Goal: Transaction & Acquisition: Purchase product/service

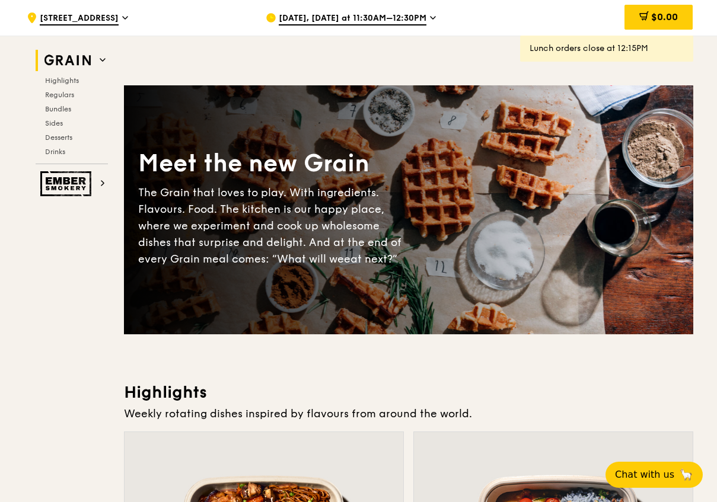
scroll to position [237, 0]
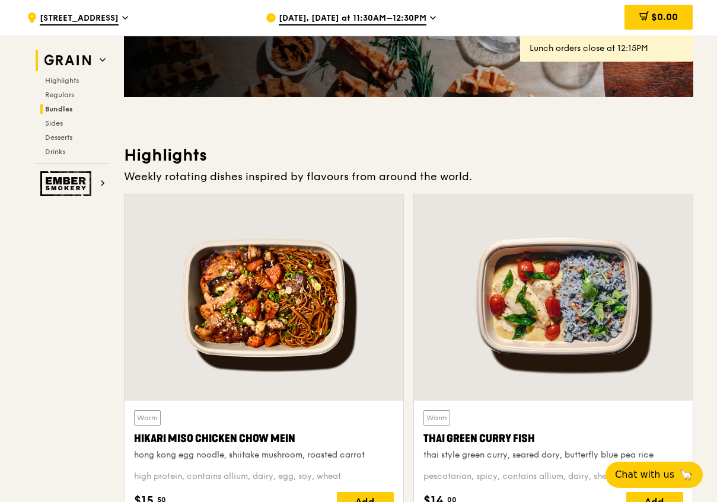
click at [69, 109] on span "Bundles" at bounding box center [59, 109] width 28 height 8
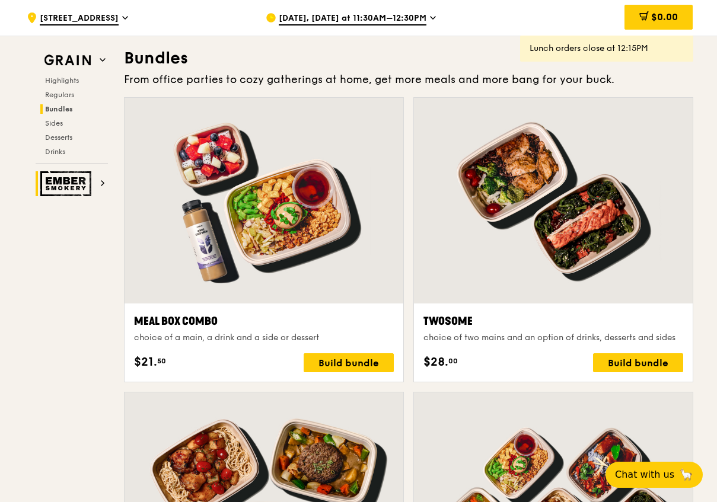
click at [79, 183] on img at bounding box center [67, 183] width 55 height 25
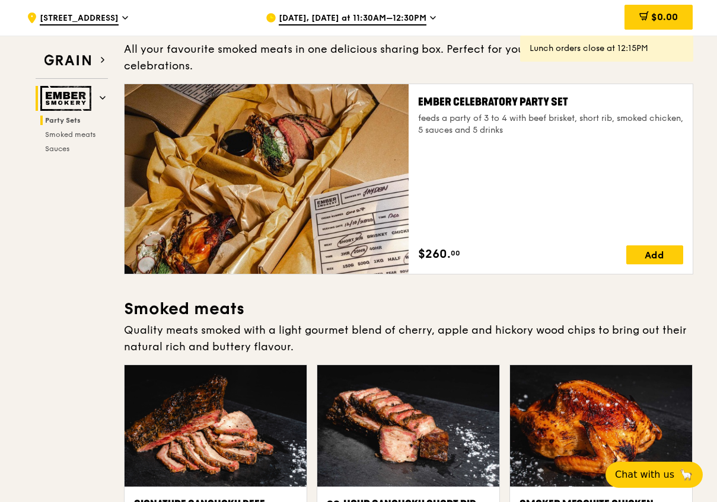
scroll to position [38, 0]
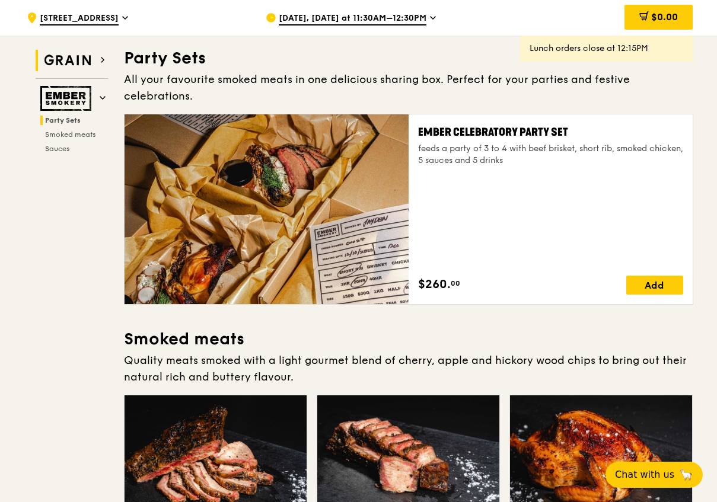
click at [61, 52] on img at bounding box center [67, 60] width 55 height 21
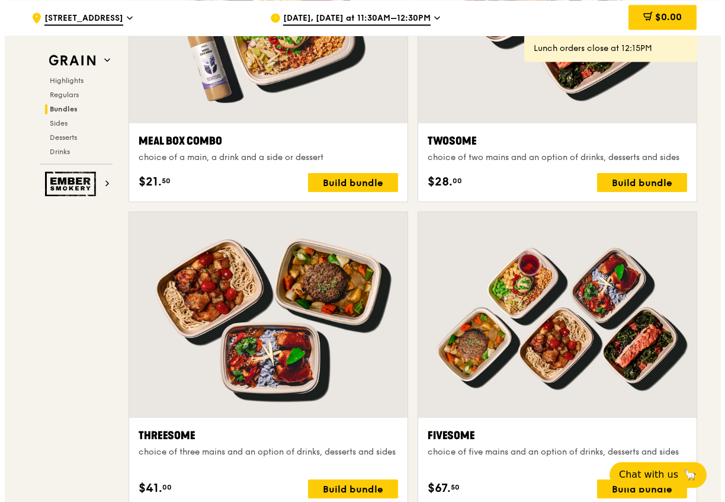
scroll to position [2031, 0]
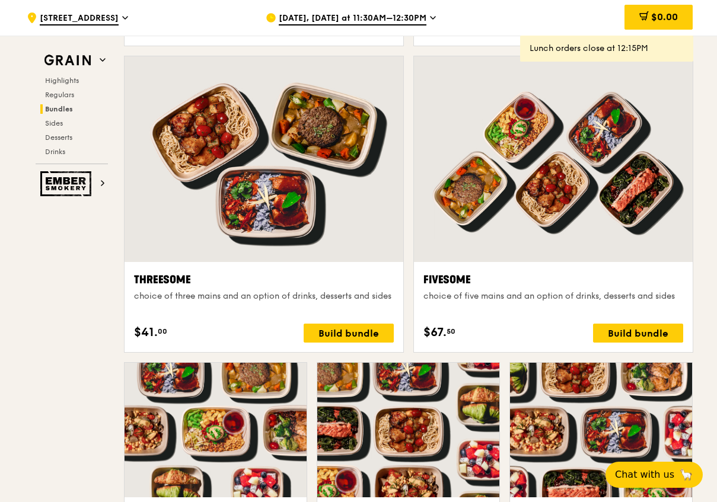
click at [544, 228] on div at bounding box center [553, 159] width 279 height 206
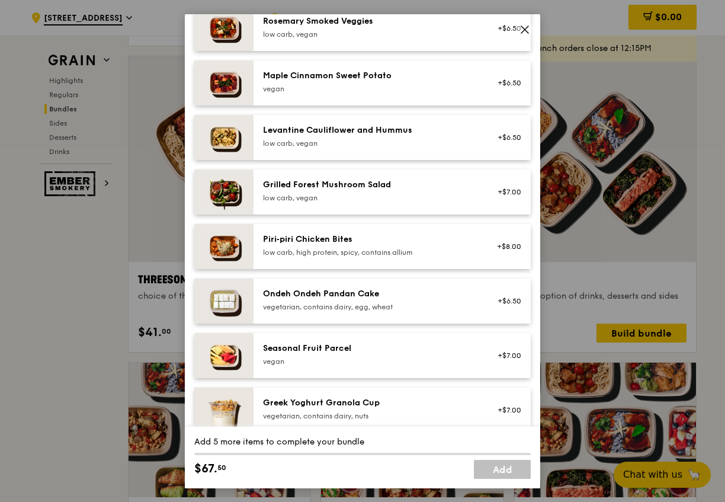
scroll to position [794, 0]
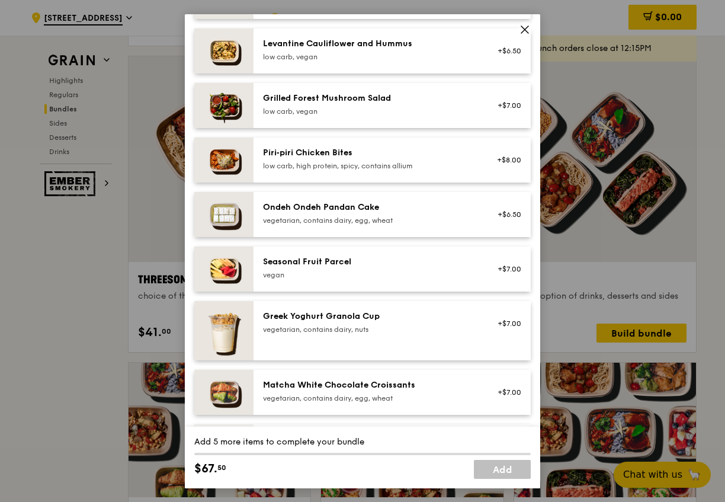
click at [528, 32] on icon at bounding box center [525, 29] width 7 height 7
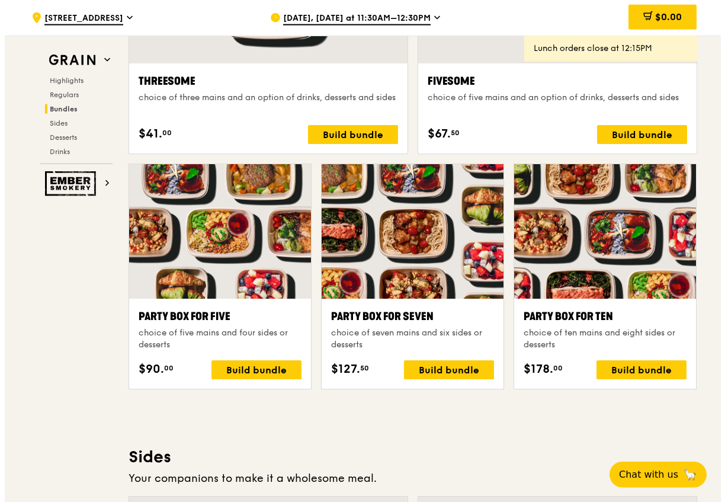
scroll to position [2163, 0]
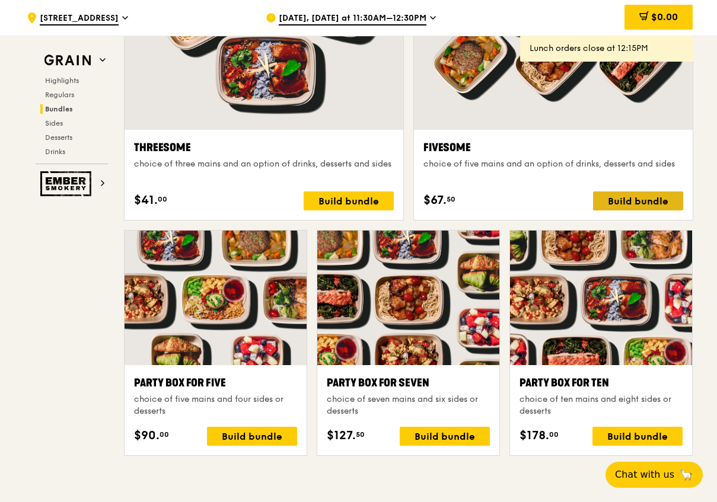
click at [637, 195] on div "Build bundle" at bounding box center [638, 200] width 90 height 19
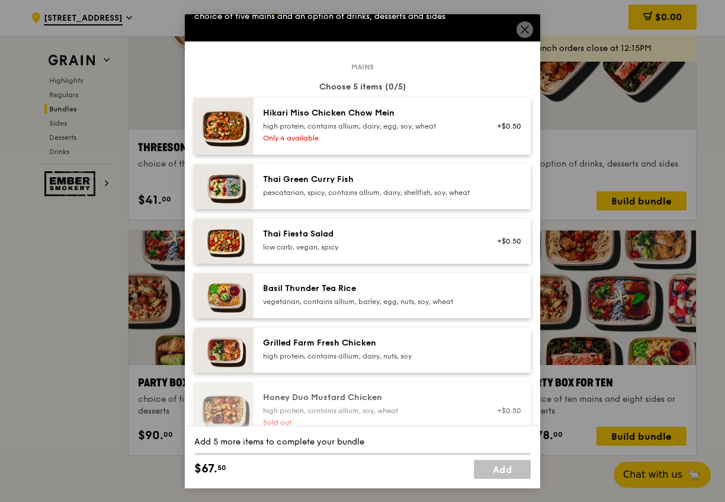
scroll to position [119, 0]
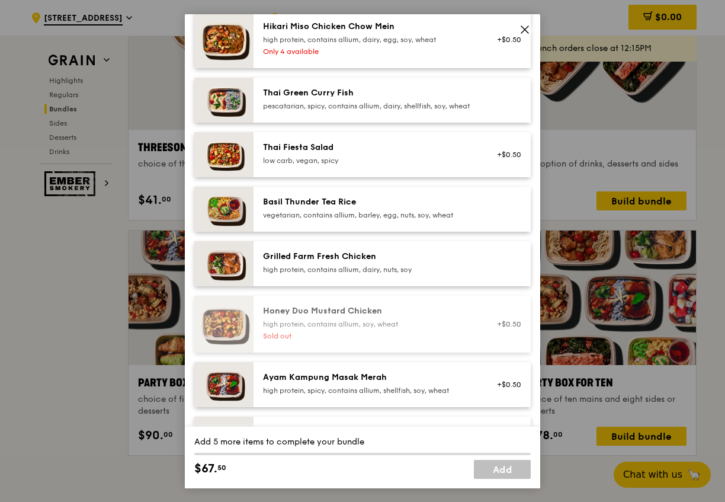
click at [314, 378] on div "Ayam Kampung Masak Merah high protein, spicy, contains allium, shellfish, soy, …" at bounding box center [392, 384] width 277 height 45
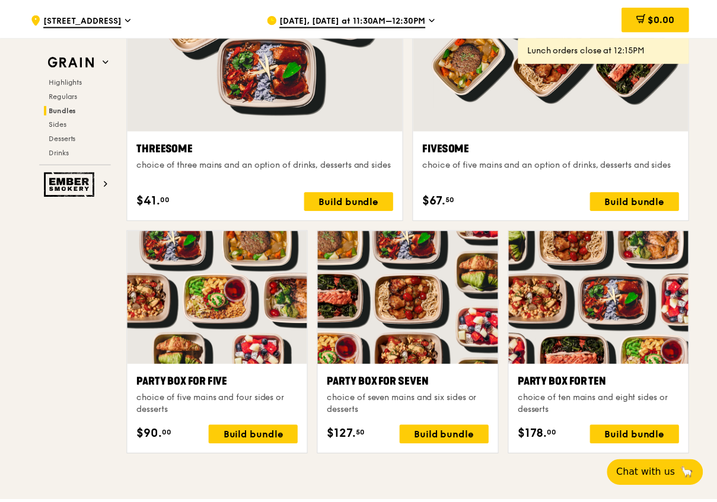
scroll to position [2163, 0]
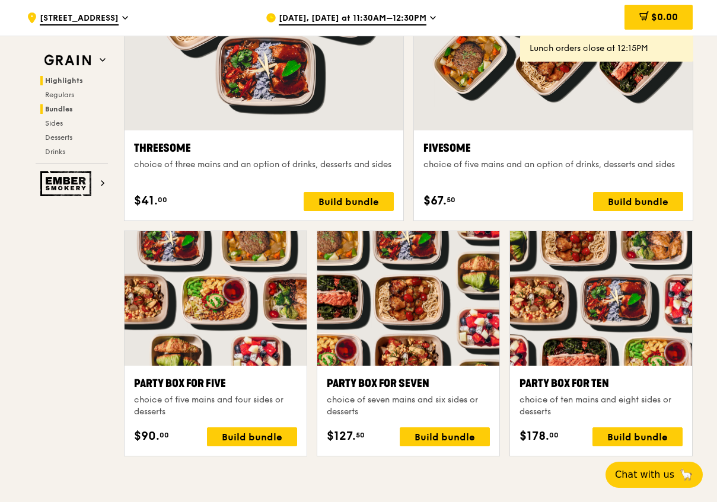
click at [68, 84] on span "Highlights" at bounding box center [64, 80] width 38 height 8
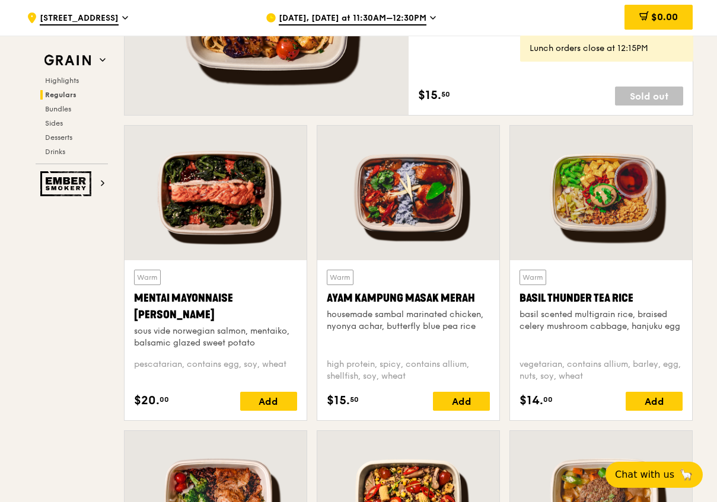
scroll to position [542, 0]
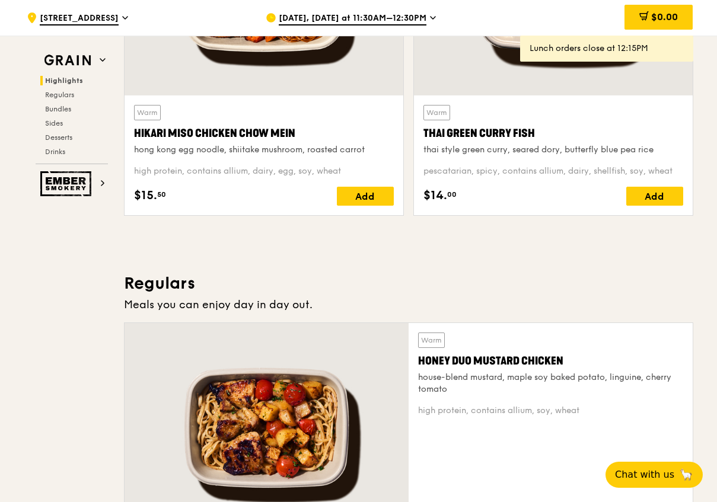
click at [338, 12] on div "[DATE], [DATE] at 11:30AM–12:30PM" at bounding box center [376, 18] width 220 height 36
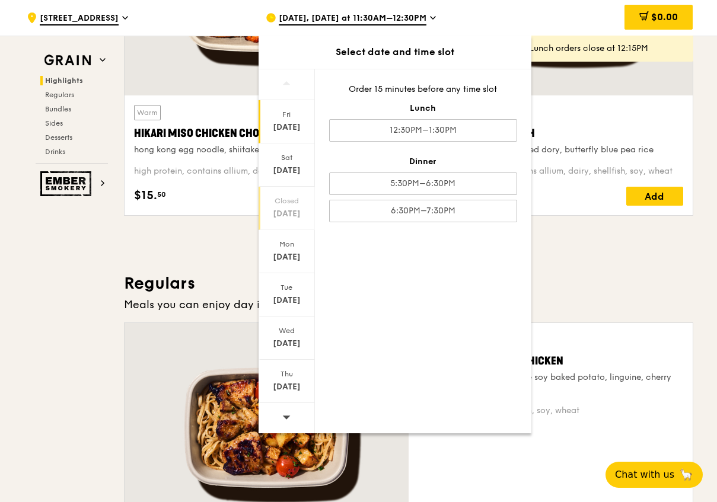
click at [290, 201] on div "Closed" at bounding box center [286, 200] width 53 height 9
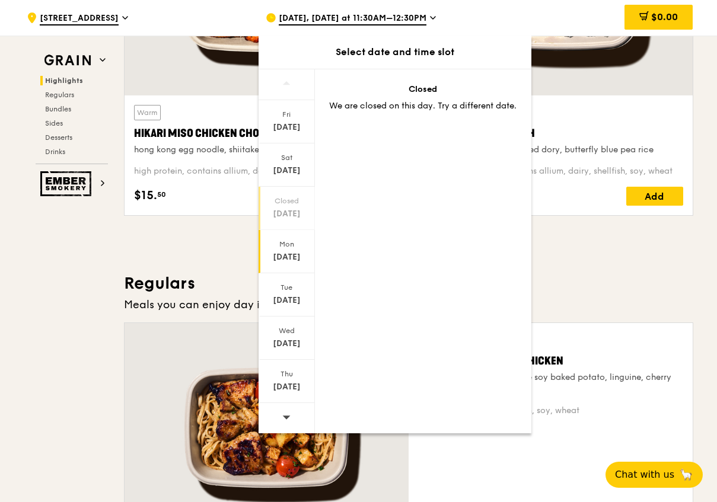
click at [288, 245] on div "Mon" at bounding box center [286, 243] width 53 height 9
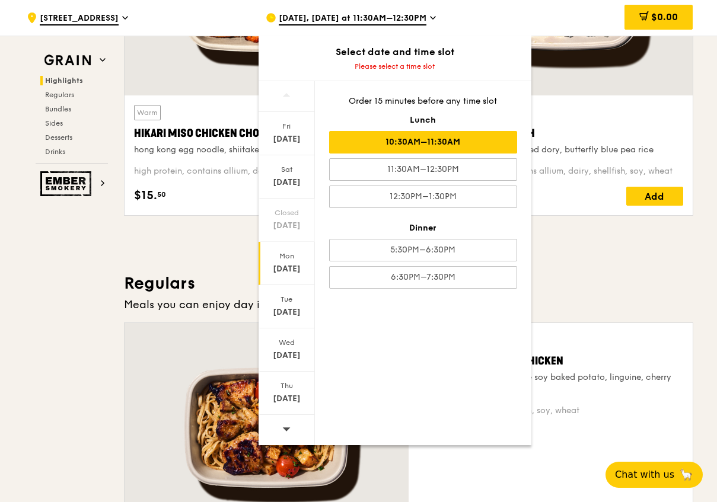
click at [415, 149] on div "10:30AM–11:30AM" at bounding box center [423, 142] width 188 height 23
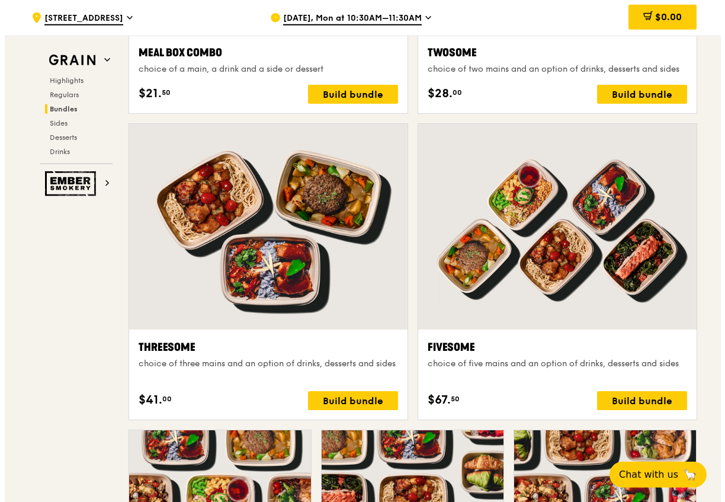
scroll to position [1984, 0]
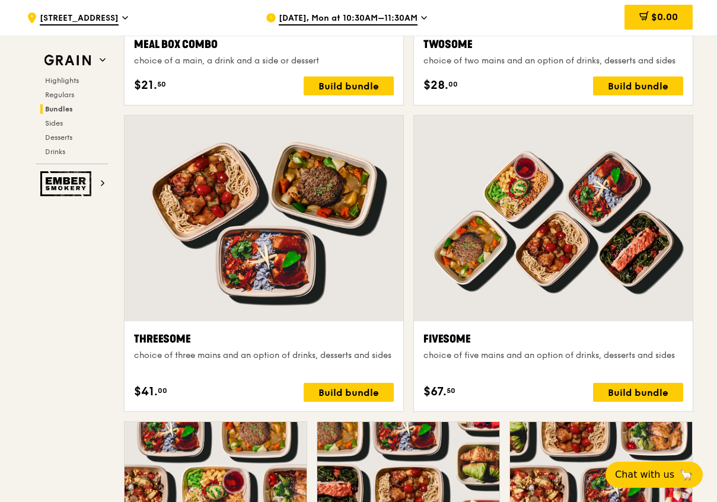
drag, startPoint x: 17, startPoint y: 287, endPoint x: 468, endPoint y: 365, distance: 457.2
click at [501, 262] on div at bounding box center [553, 219] width 279 height 206
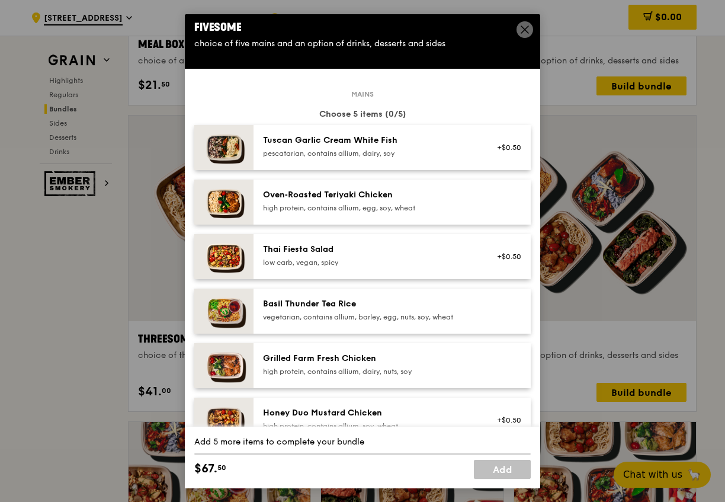
scroll to position [0, 0]
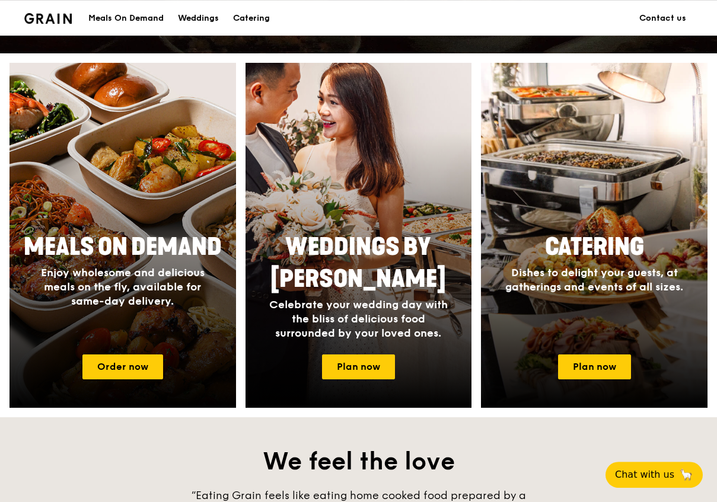
scroll to position [266, 0]
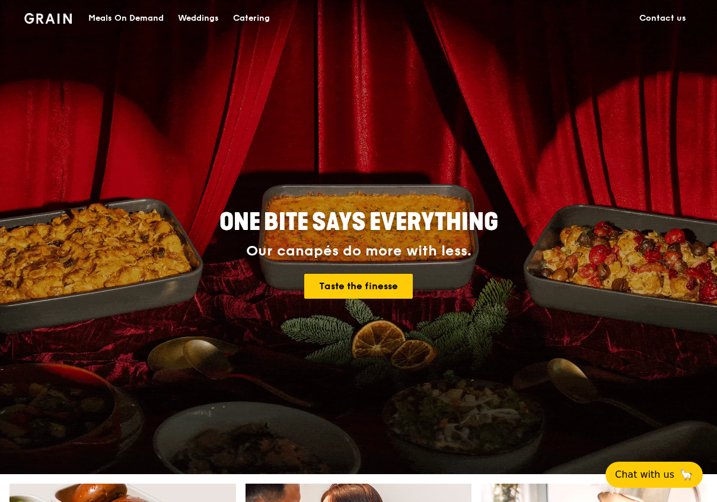
click at [151, 15] on div "Meals On Demand" at bounding box center [125, 19] width 75 height 36
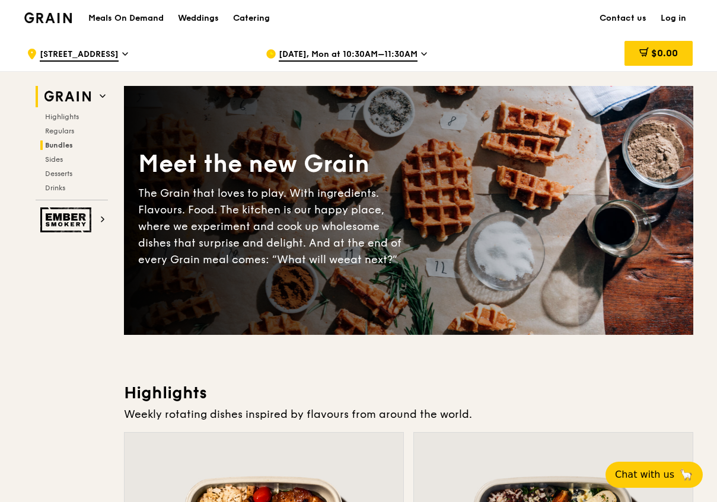
click at [69, 143] on span "Bundles" at bounding box center [59, 145] width 28 height 8
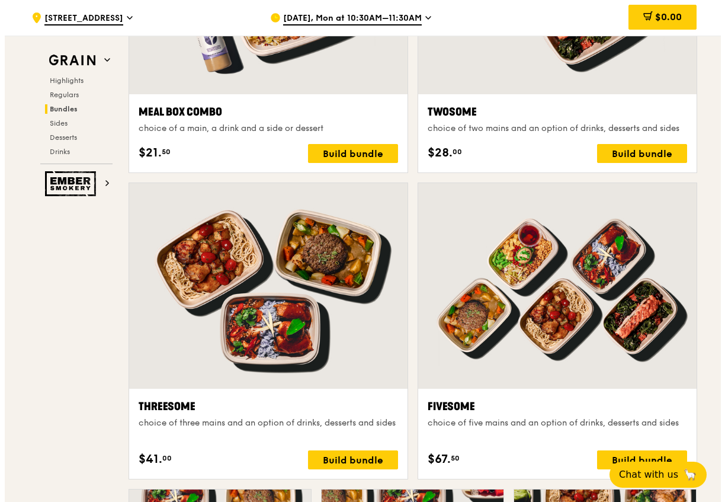
scroll to position [1916, 0]
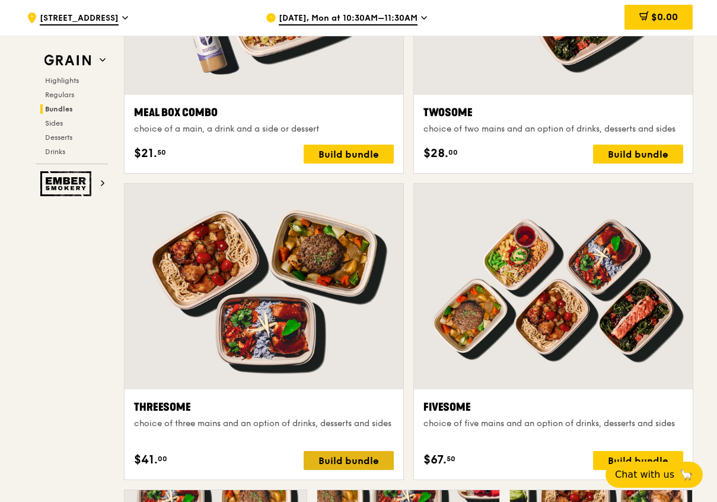
click at [359, 463] on div "Build bundle" at bounding box center [348, 460] width 90 height 19
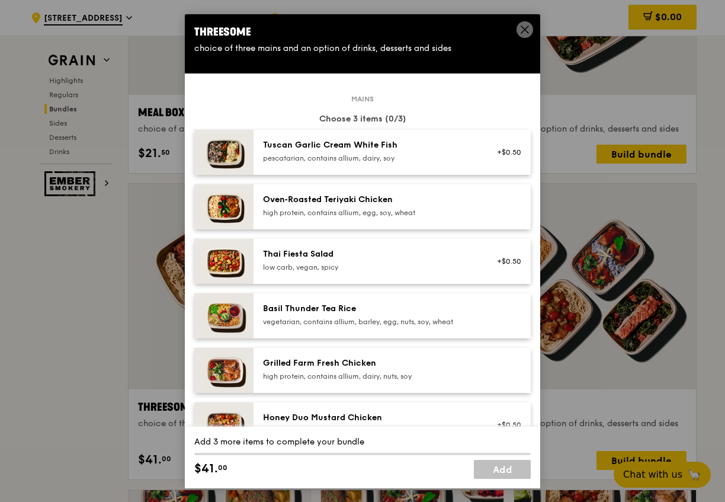
click at [356, 315] on div "Basil Thunder Tea Rice vegetarian, contains allium, barley, egg, nuts, soy, whe…" at bounding box center [369, 315] width 213 height 24
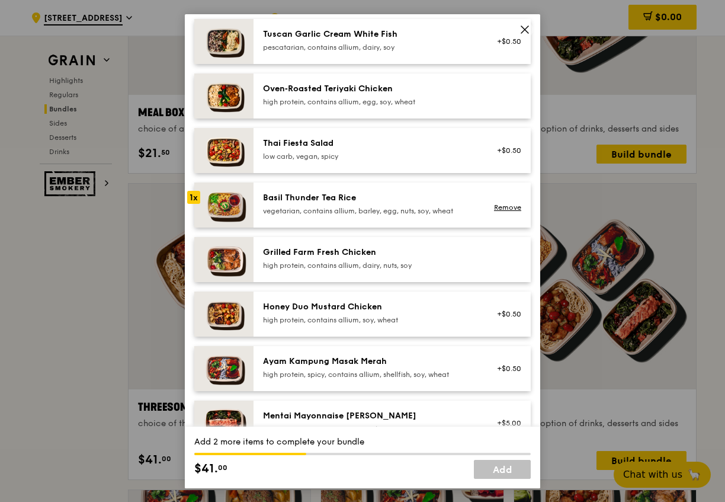
scroll to position [119, 0]
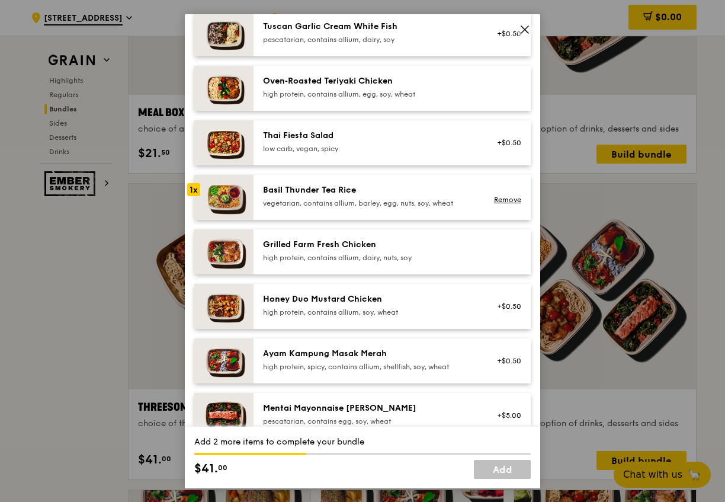
click at [350, 354] on div "Ayam Kampung Masak Merah" at bounding box center [369, 354] width 213 height 12
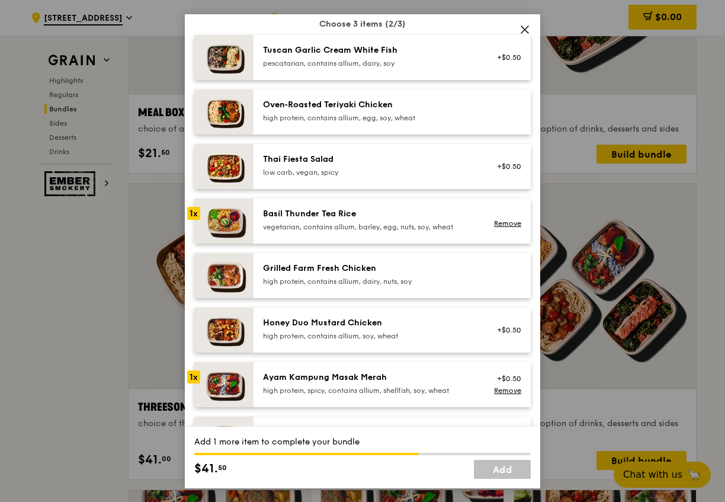
scroll to position [83, 0]
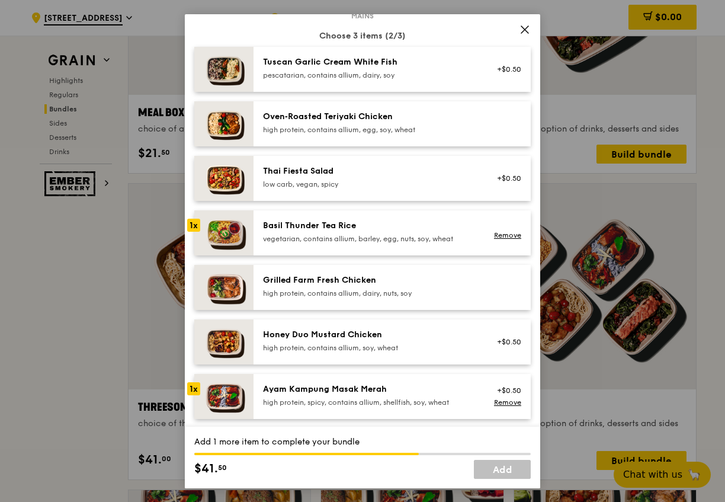
click at [357, 393] on div "Ayam Kampung Masak Merah" at bounding box center [369, 389] width 213 height 12
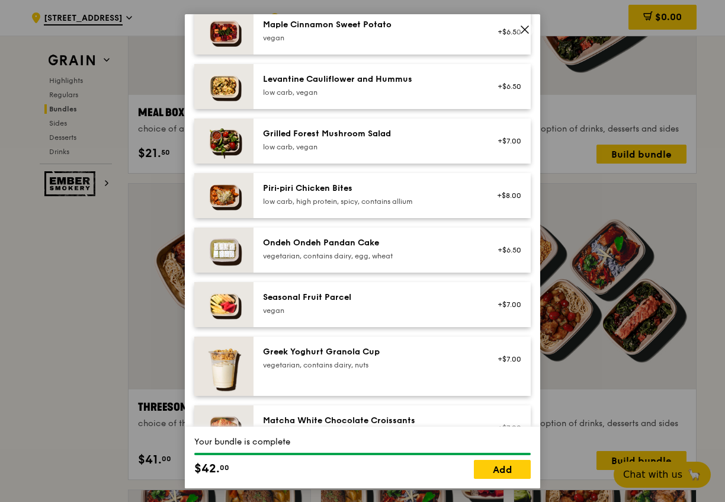
scroll to position [853, 0]
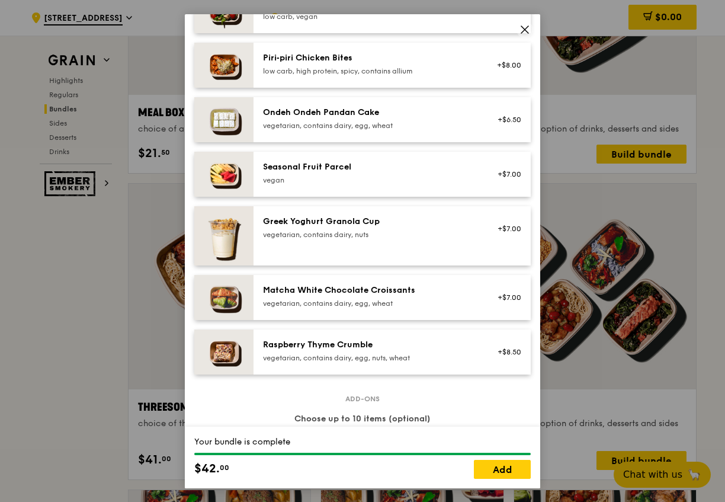
click at [338, 302] on div "vegetarian, contains dairy, egg, wheat" at bounding box center [369, 303] width 213 height 9
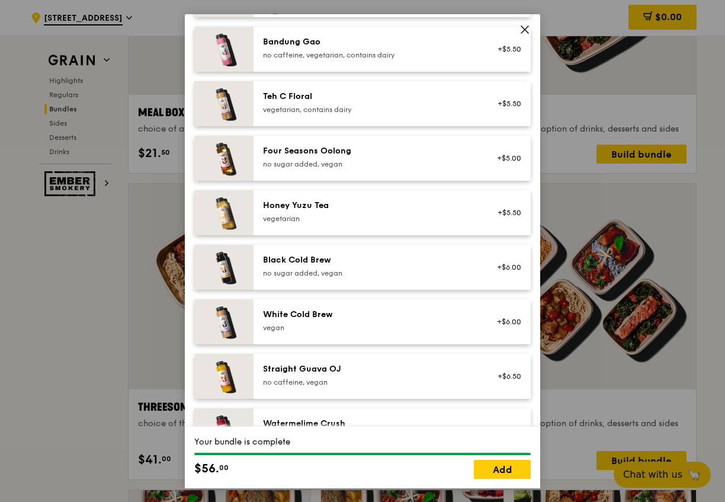
scroll to position [1347, 0]
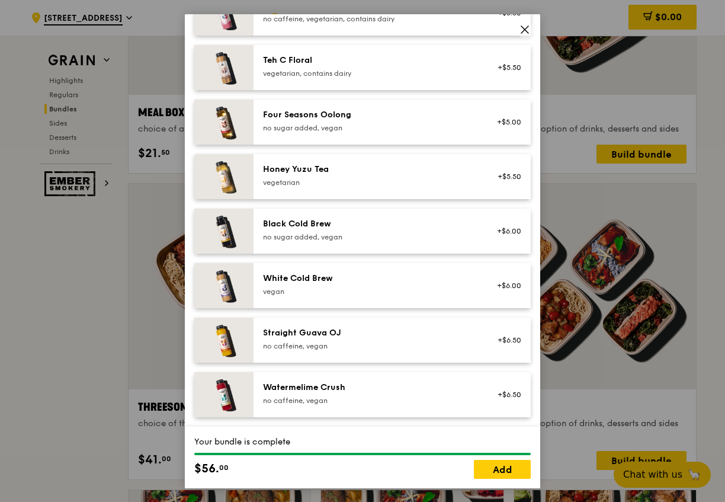
click at [526, 33] on icon at bounding box center [525, 29] width 11 height 11
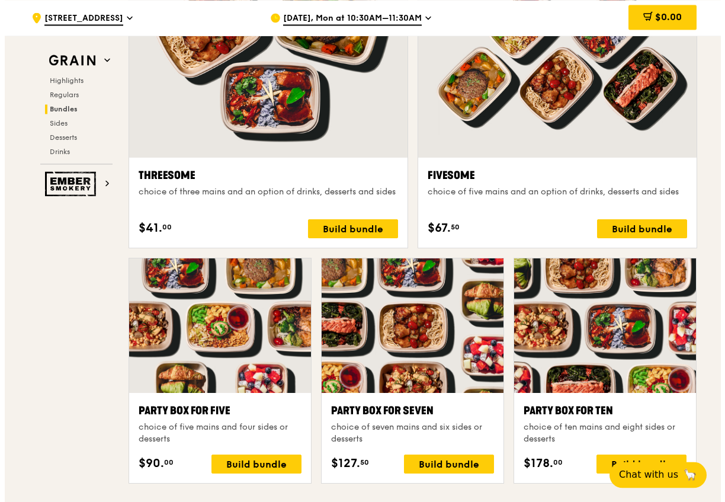
scroll to position [2171, 0]
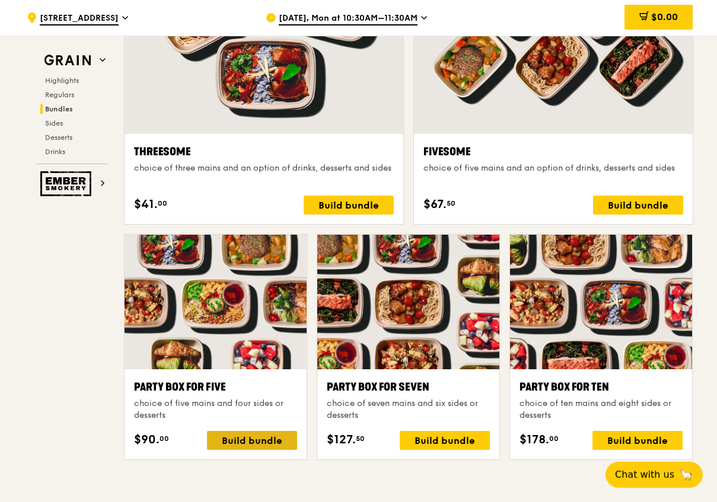
click at [263, 441] on div "Build bundle" at bounding box center [252, 440] width 90 height 19
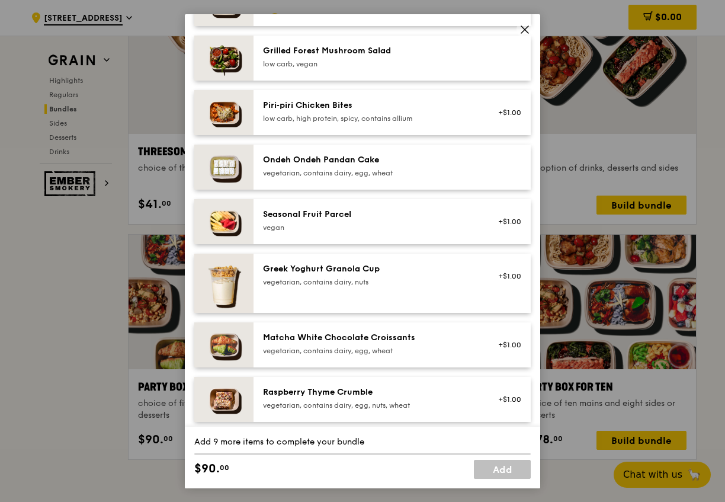
scroll to position [1055, 0]
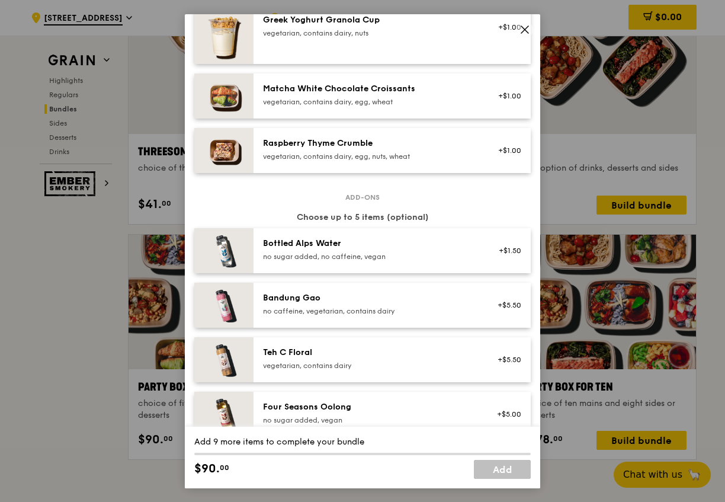
click at [527, 30] on icon at bounding box center [525, 29] width 11 height 11
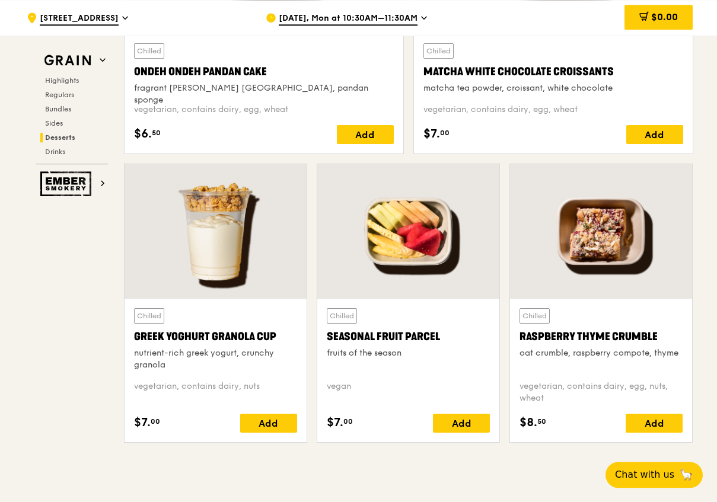
scroll to position [3678, 0]
